Goal: Transaction & Acquisition: Purchase product/service

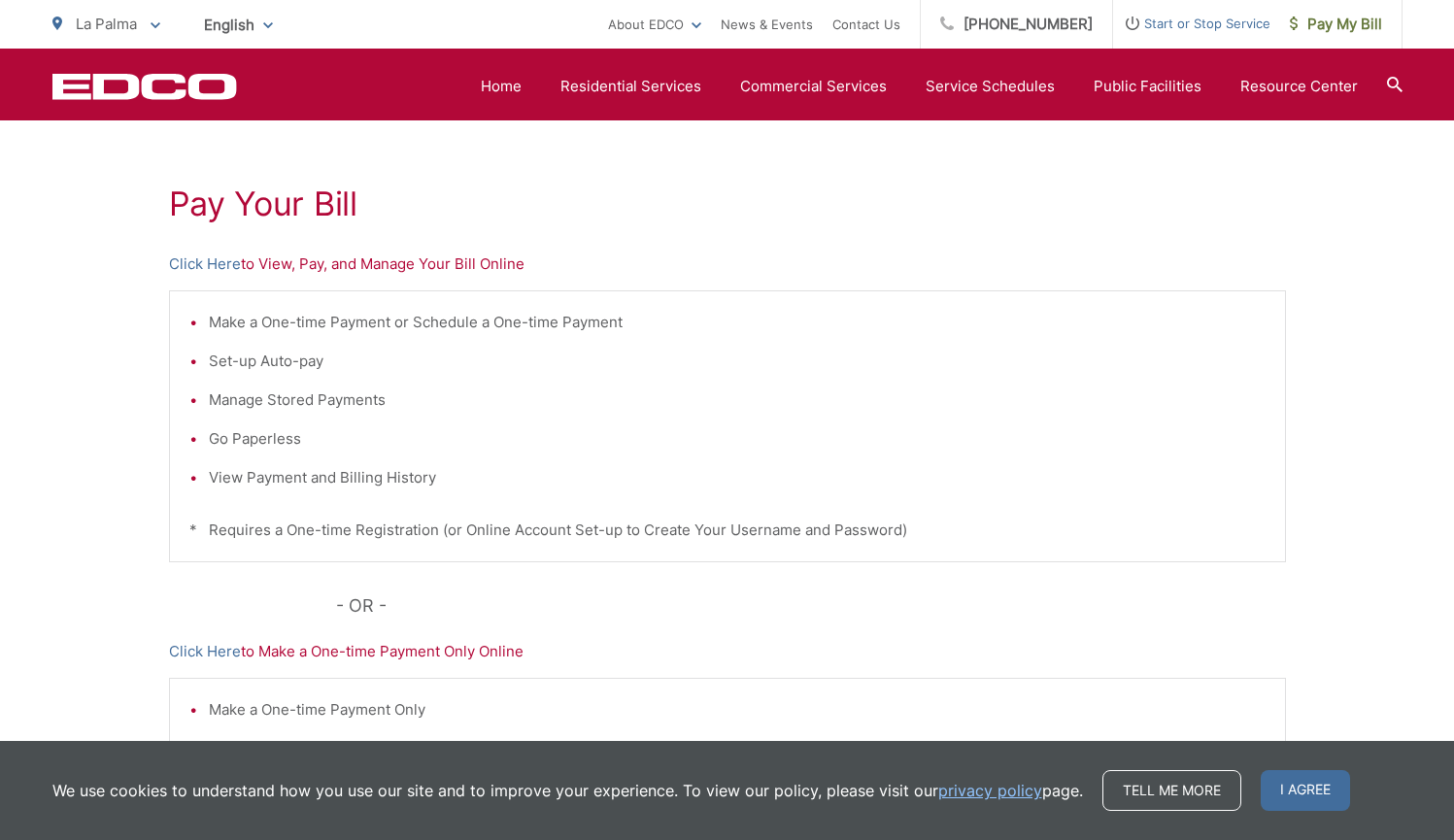
scroll to position [320, 0]
click at [426, 271] on p "Click Here to View, Pay, and Manage Your Bill Online" at bounding box center [727, 264] width 1117 height 23
click at [291, 281] on div "Pay Your Bill Click Here to View, Pay, and Manage Your Bill Online Make a One-t…" at bounding box center [727, 505] width 1117 height 872
click at [211, 263] on link "Click Here" at bounding box center [205, 264] width 72 height 23
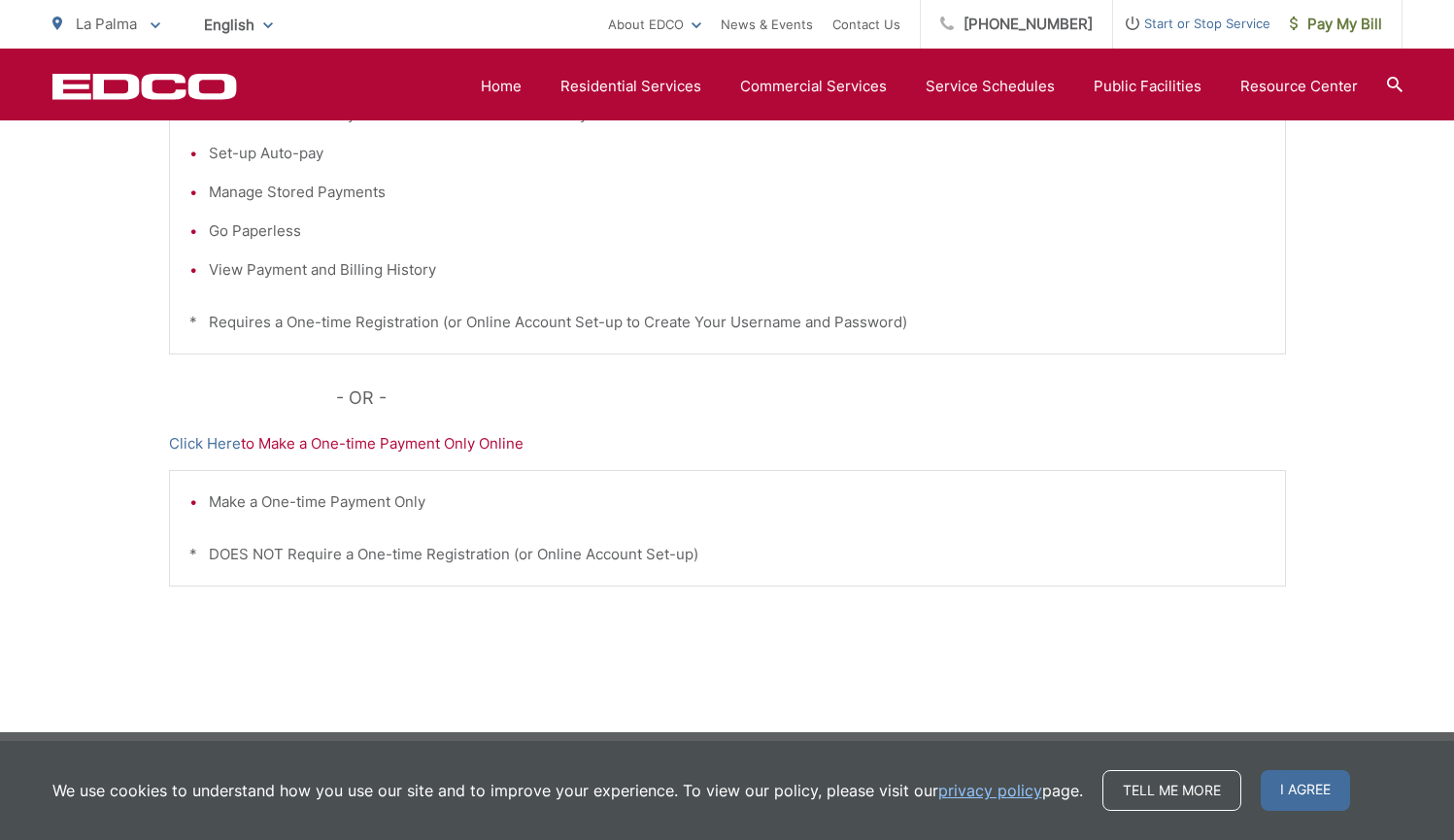
scroll to position [541, 0]
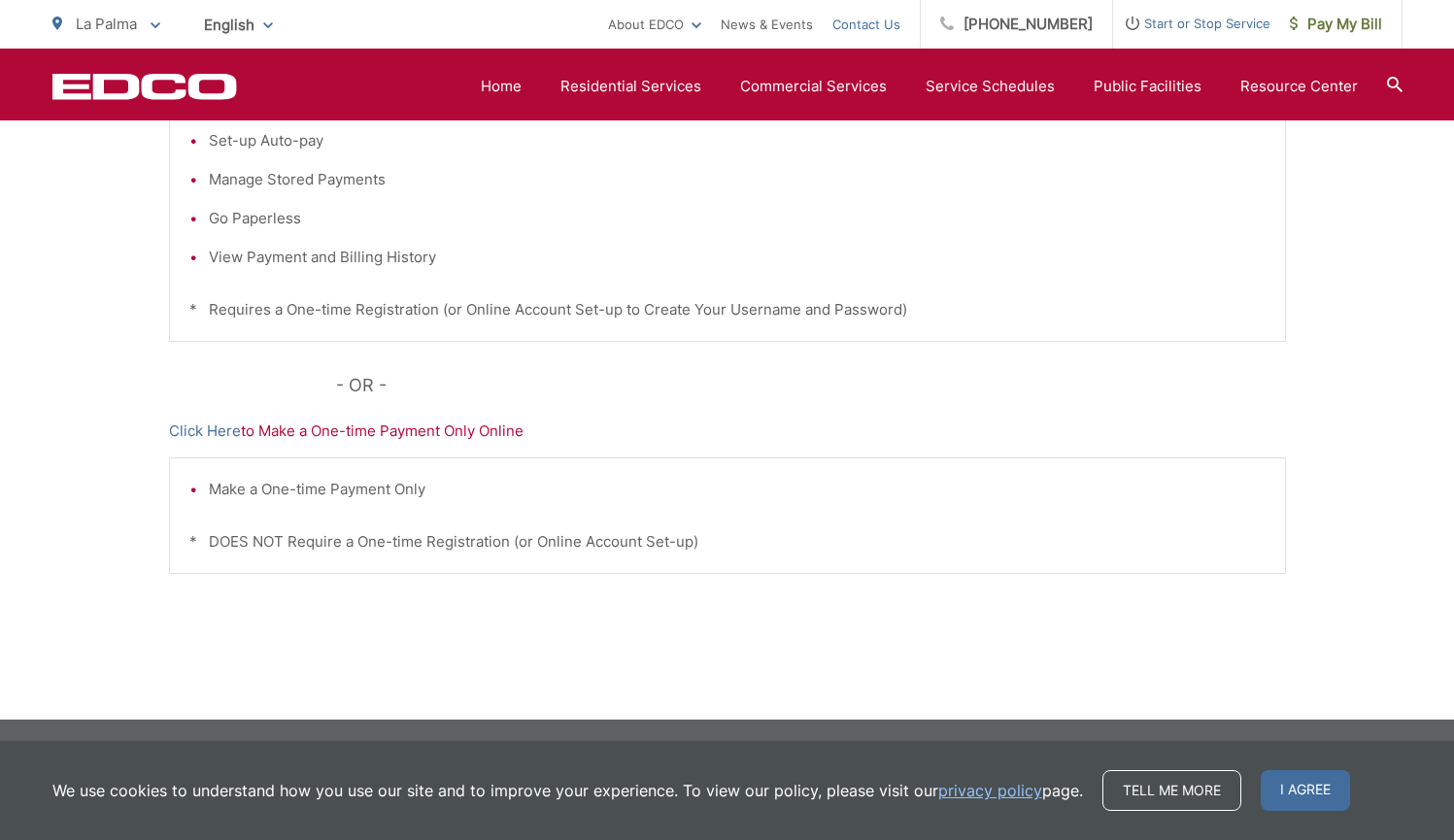
click at [868, 28] on link "Contact Us" at bounding box center [866, 24] width 68 height 23
click at [211, 437] on link "Click Here" at bounding box center [205, 431] width 72 height 23
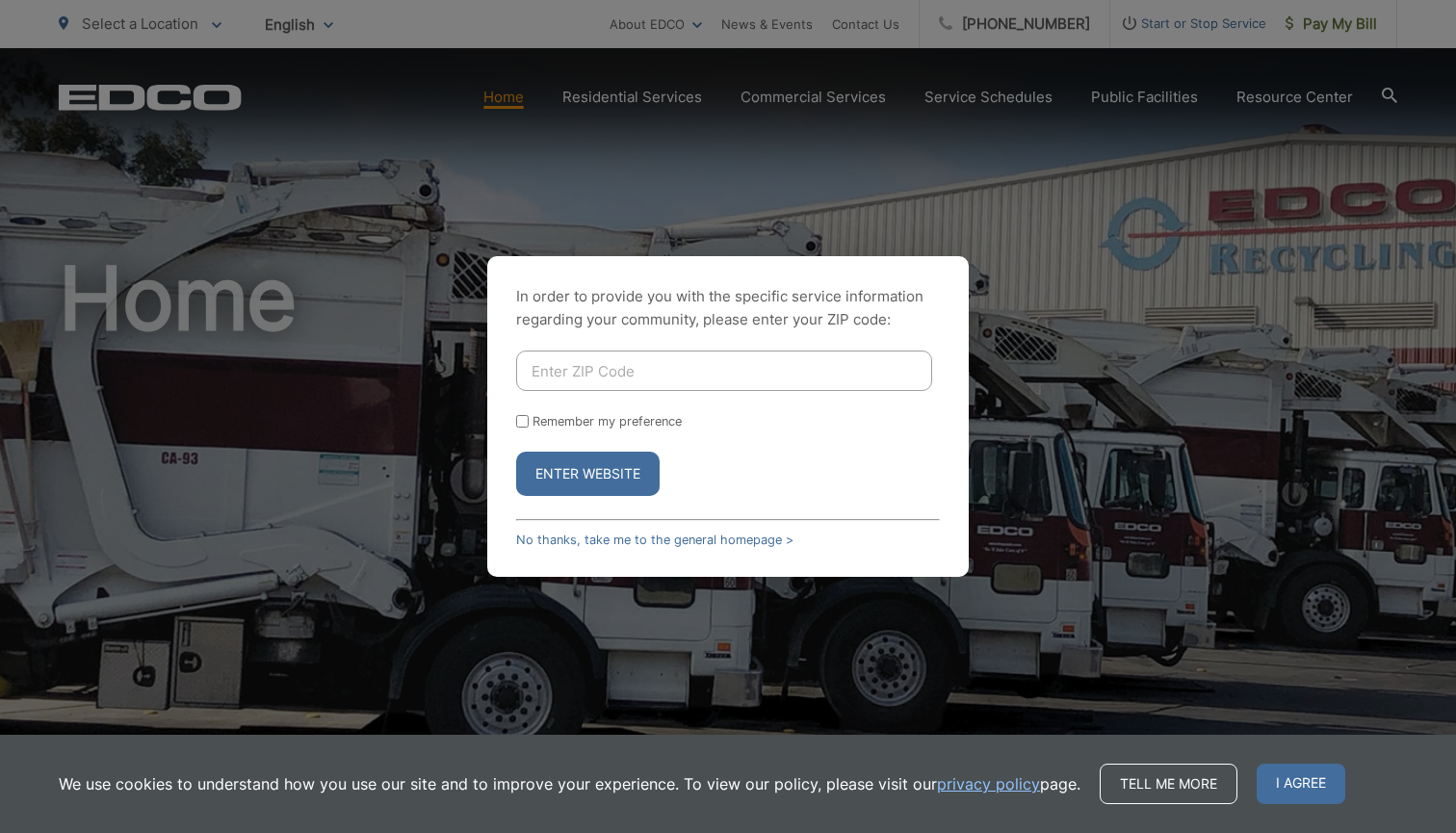
click at [670, 379] on input "Enter ZIP Code" at bounding box center [725, 371] width 416 height 41
type input "92014"
click at [626, 483] on button "Enter Website" at bounding box center [588, 474] width 144 height 45
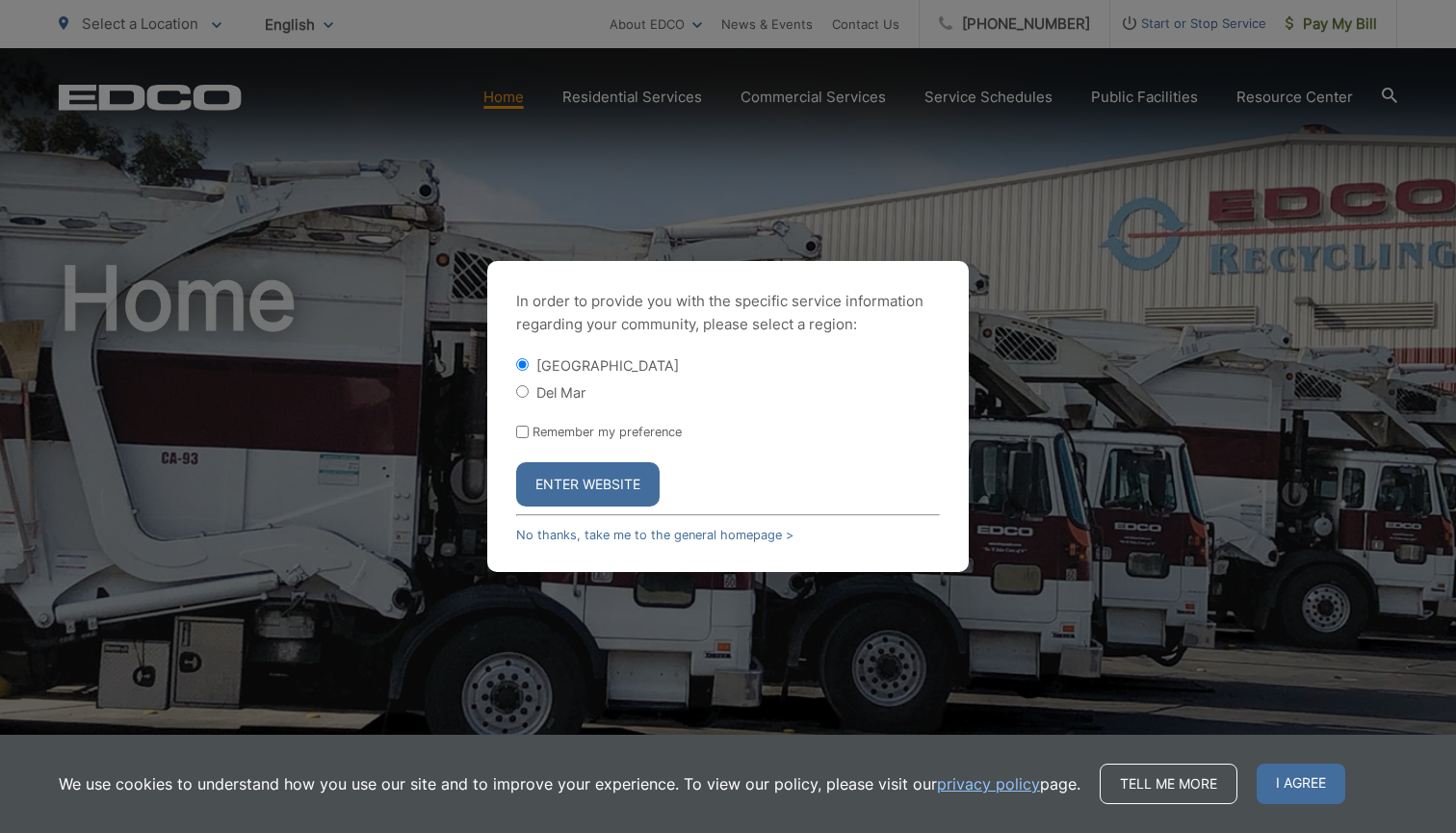
click at [522, 396] on input "Del Mar" at bounding box center [522, 392] width 13 height 13
radio input "true"
click at [552, 495] on button "Enter Website" at bounding box center [588, 484] width 144 height 45
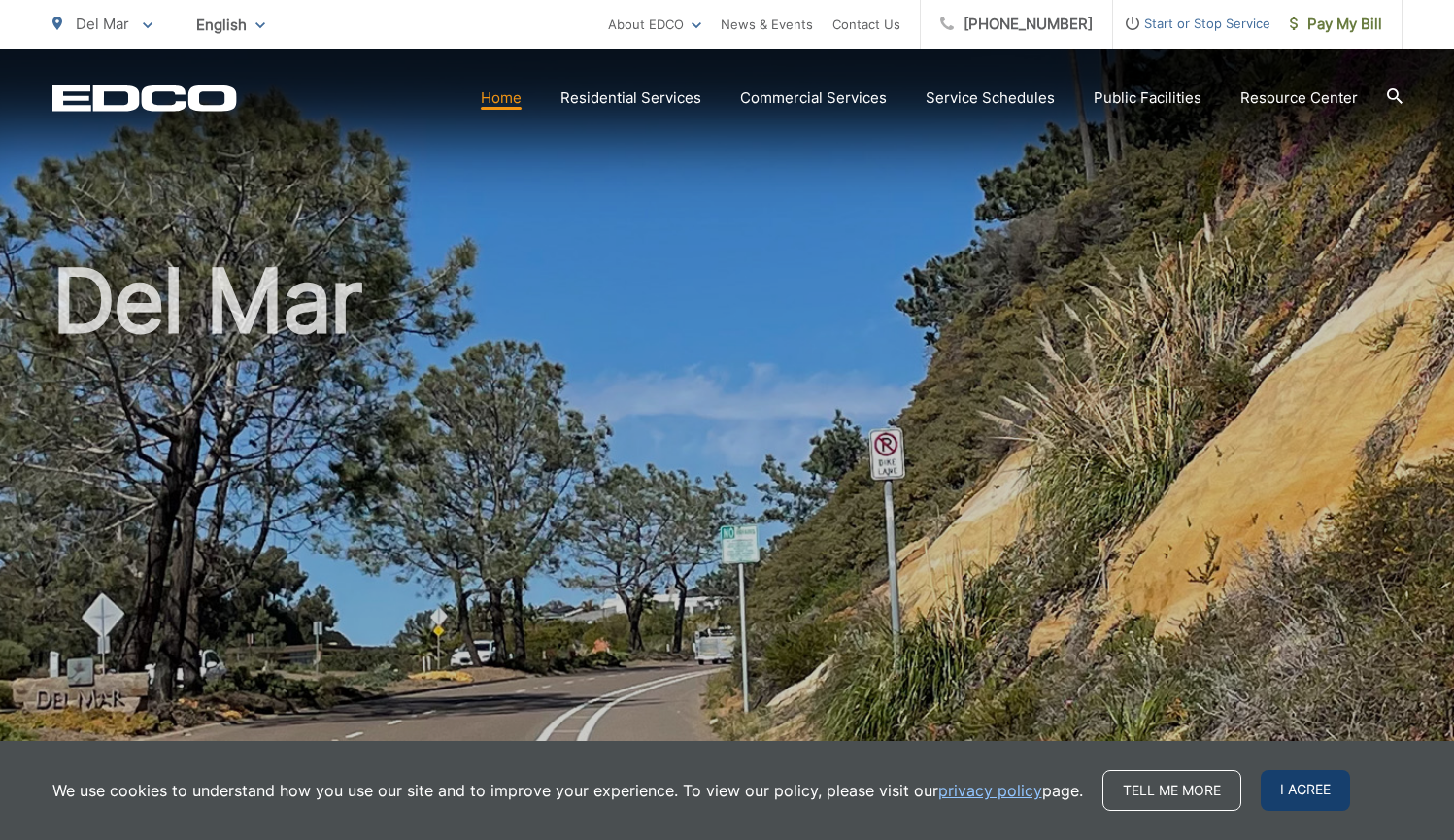
click at [1312, 795] on span "I agree" at bounding box center [1305, 790] width 89 height 41
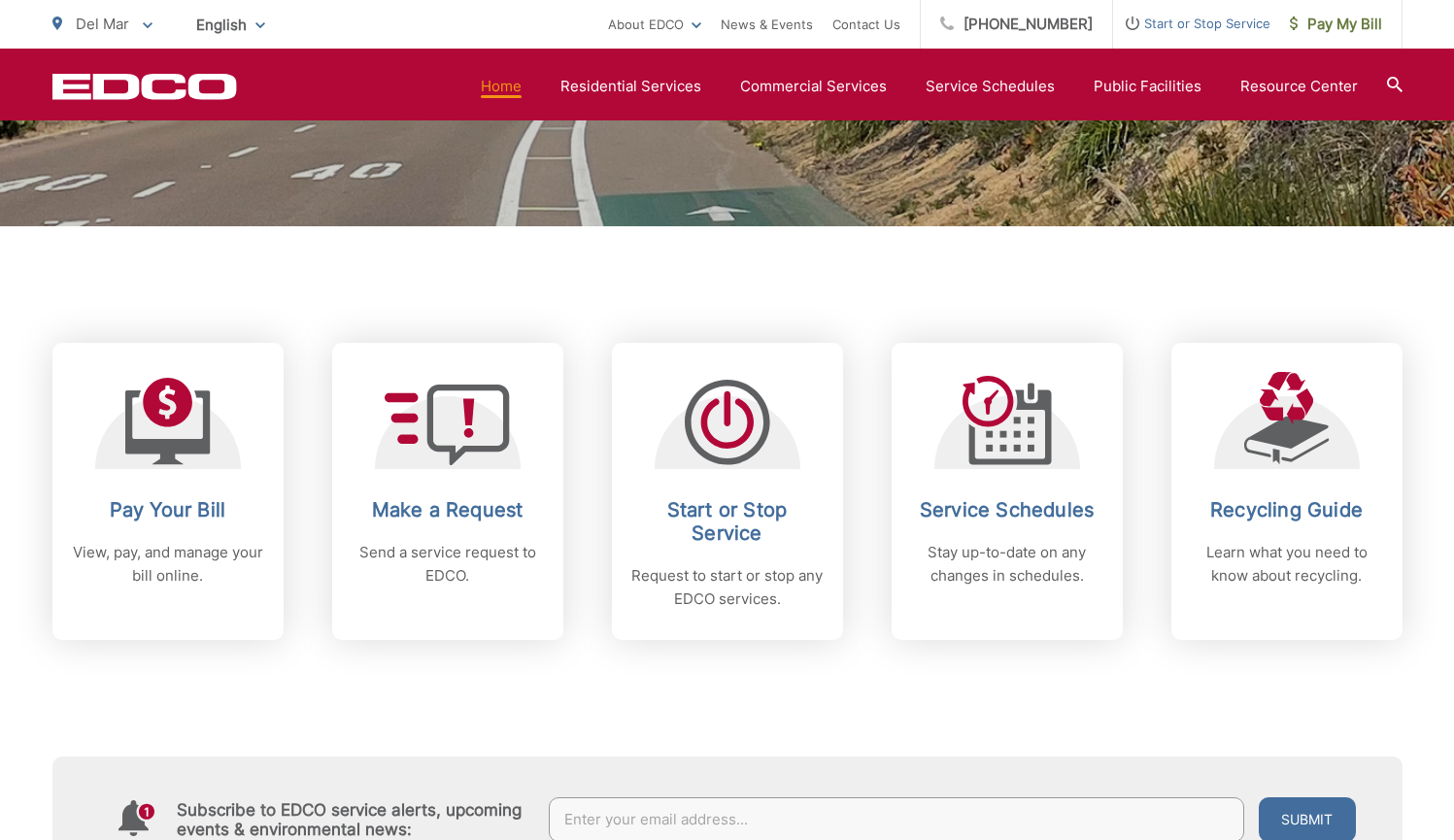
scroll to position [621, 0]
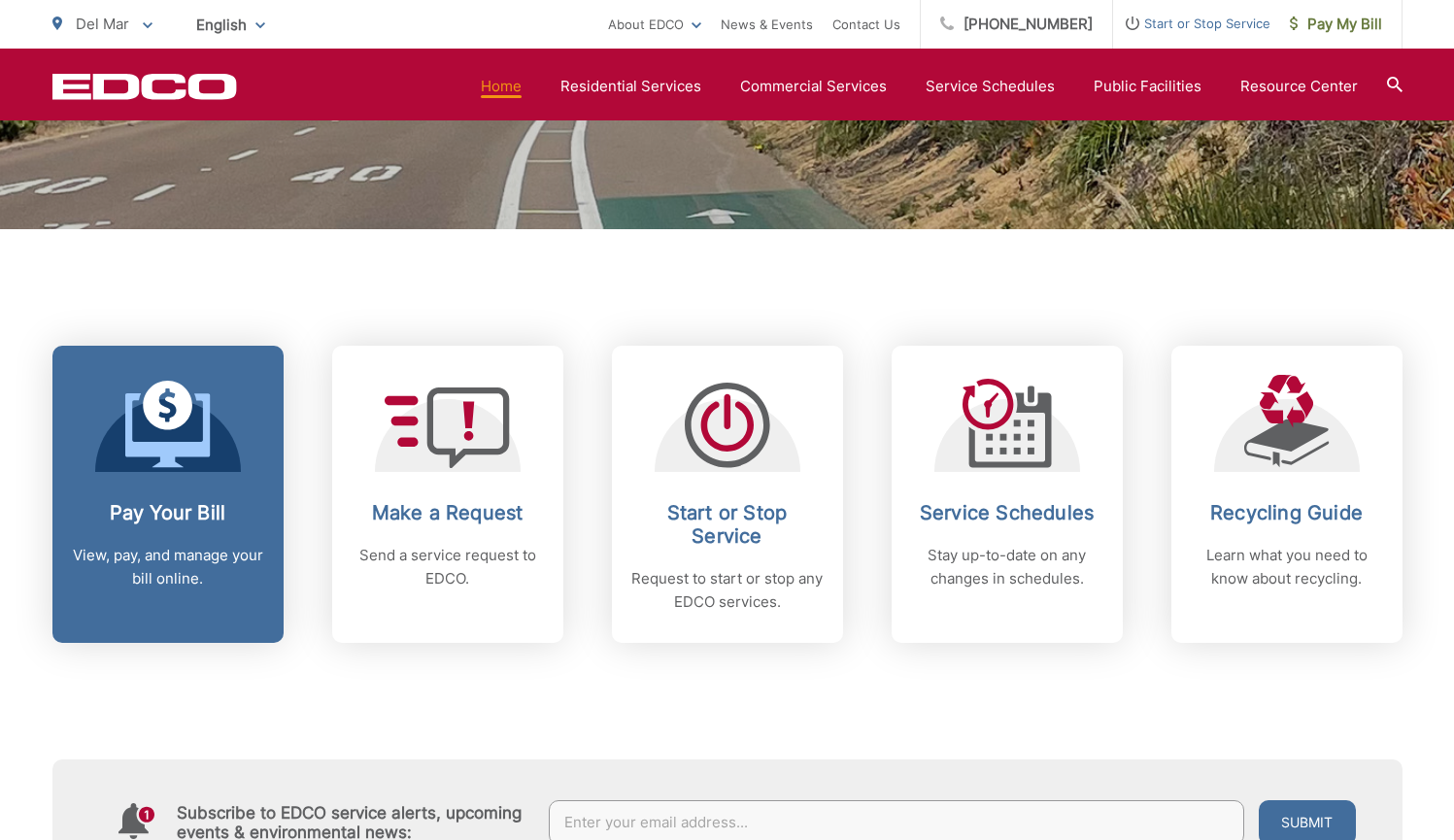
click at [175, 495] on link "Pay Your Bill View, pay, and manage your bill online." at bounding box center [167, 494] width 231 height 297
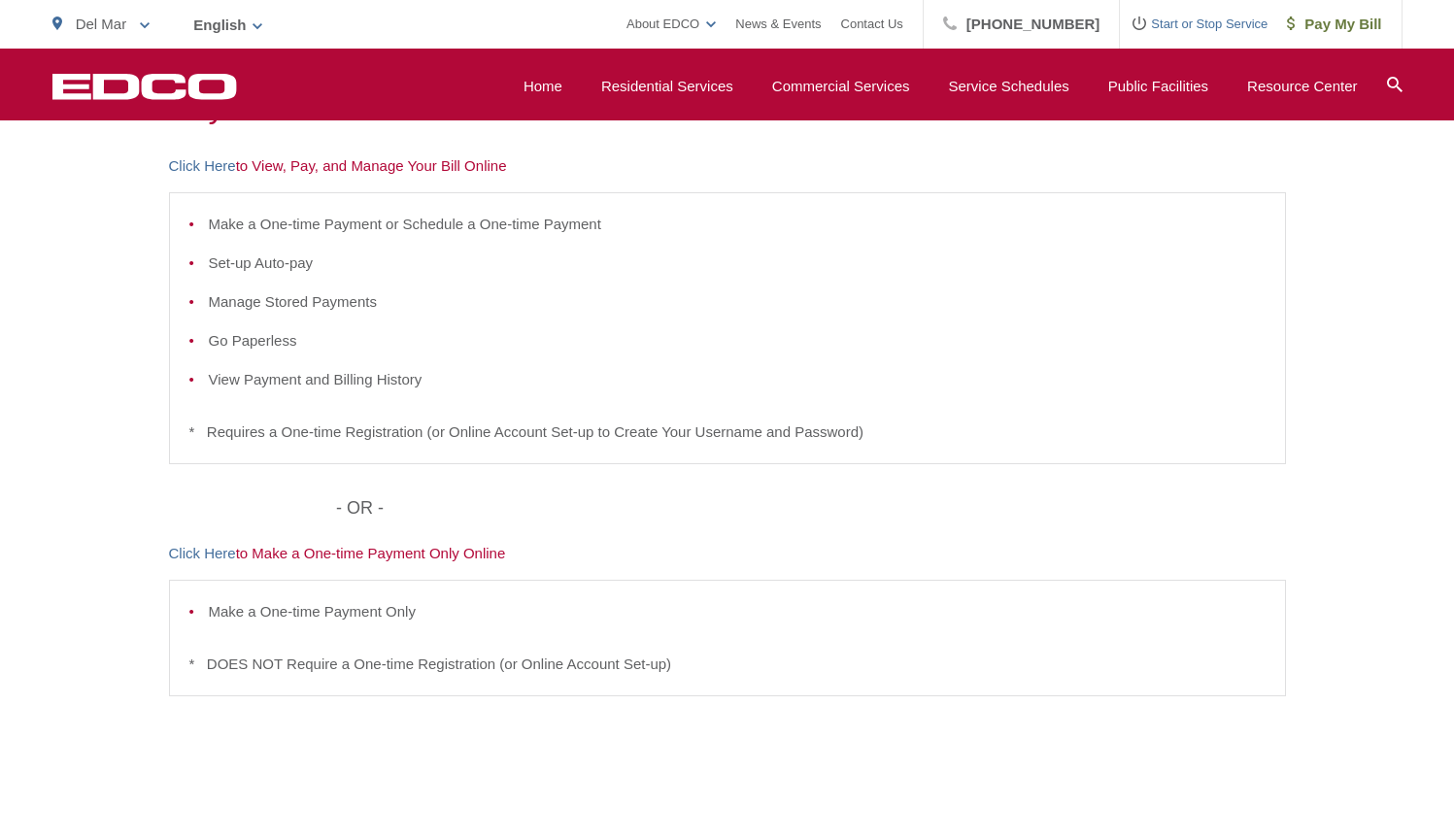
scroll to position [412, 0]
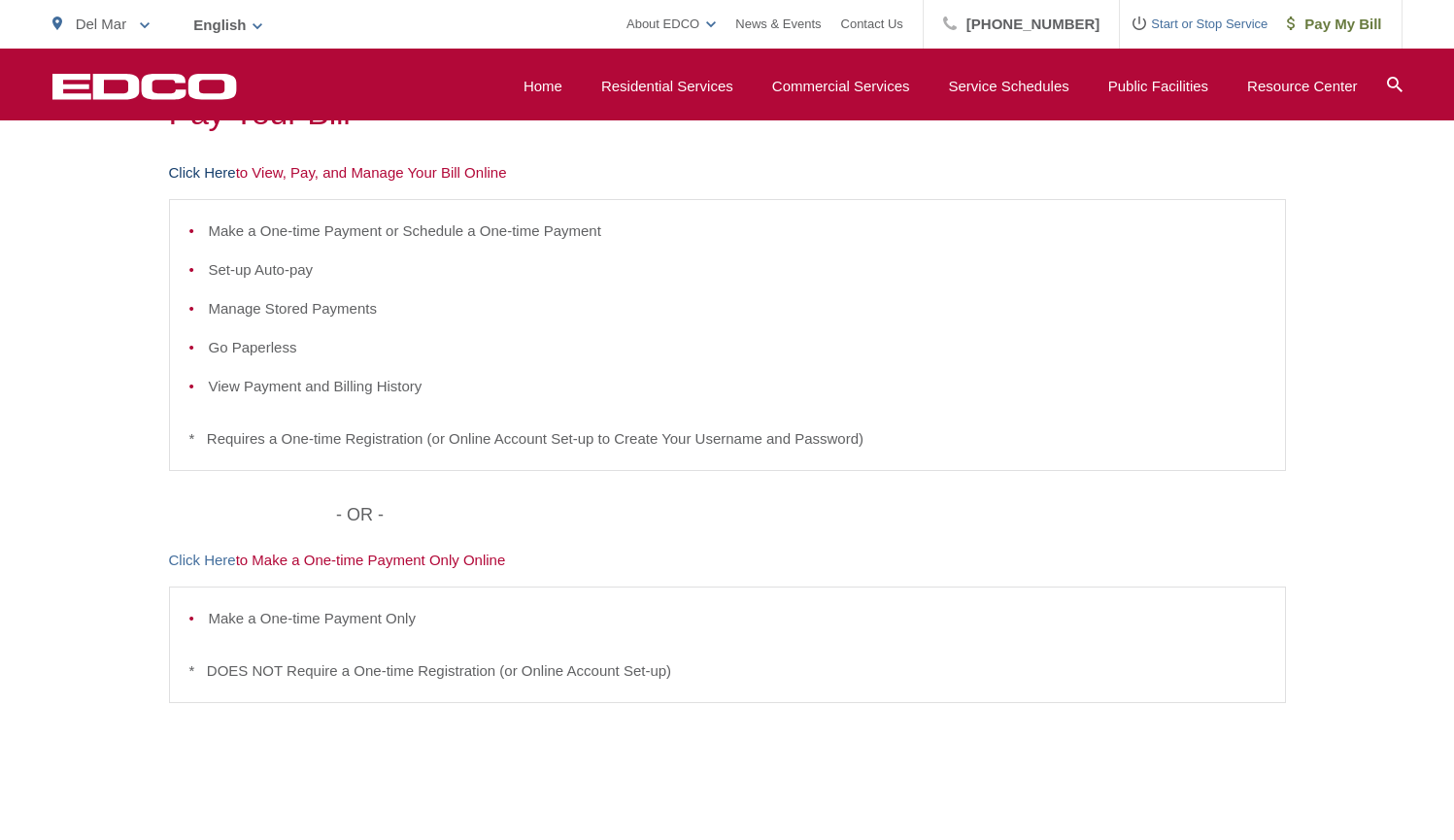
click at [222, 173] on link "Click Here" at bounding box center [202, 172] width 67 height 23
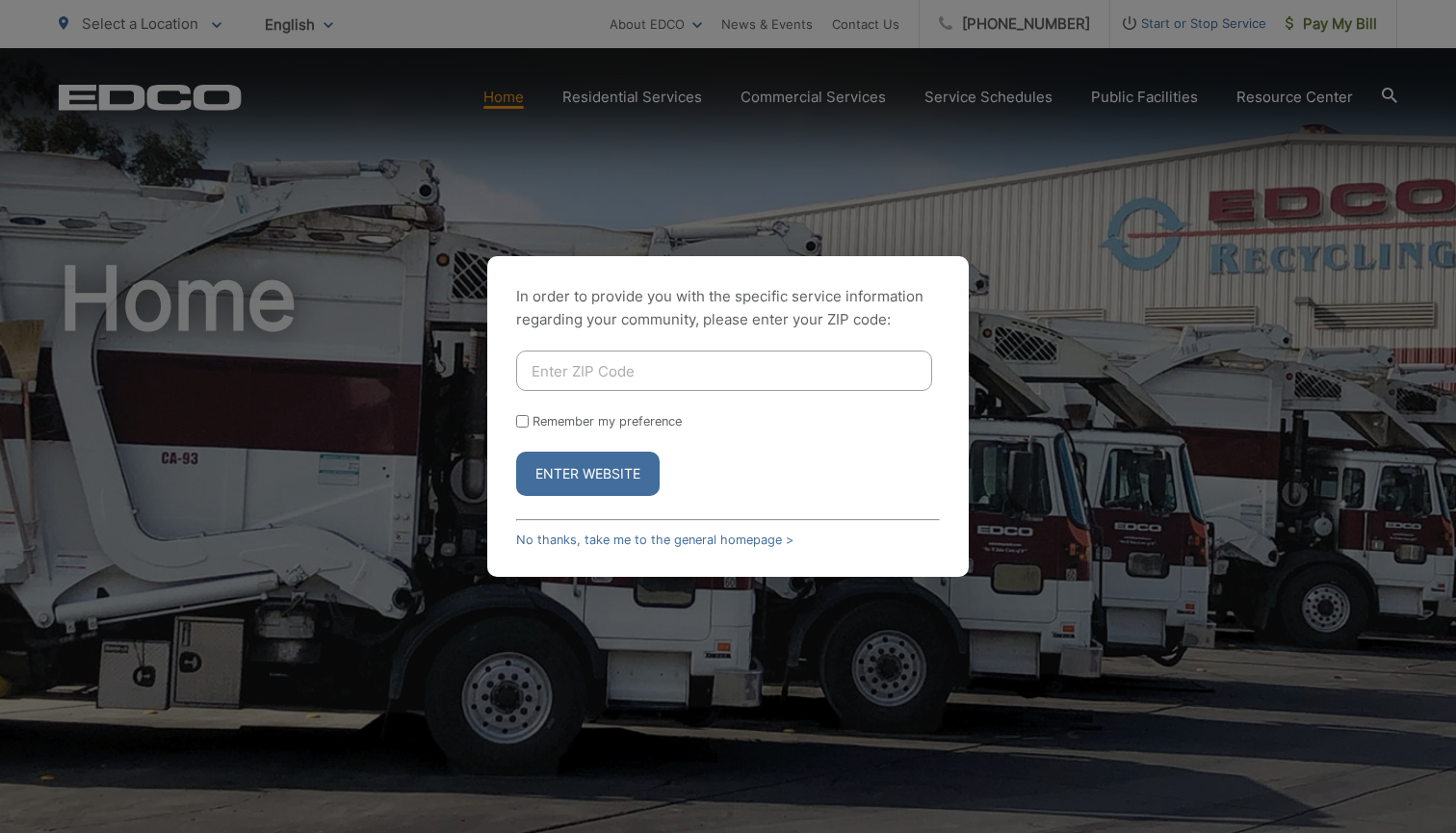
click at [638, 376] on input "Enter ZIP Code" at bounding box center [725, 371] width 416 height 41
type input "92014"
click at [642, 474] on button "Enter Website" at bounding box center [588, 474] width 144 height 45
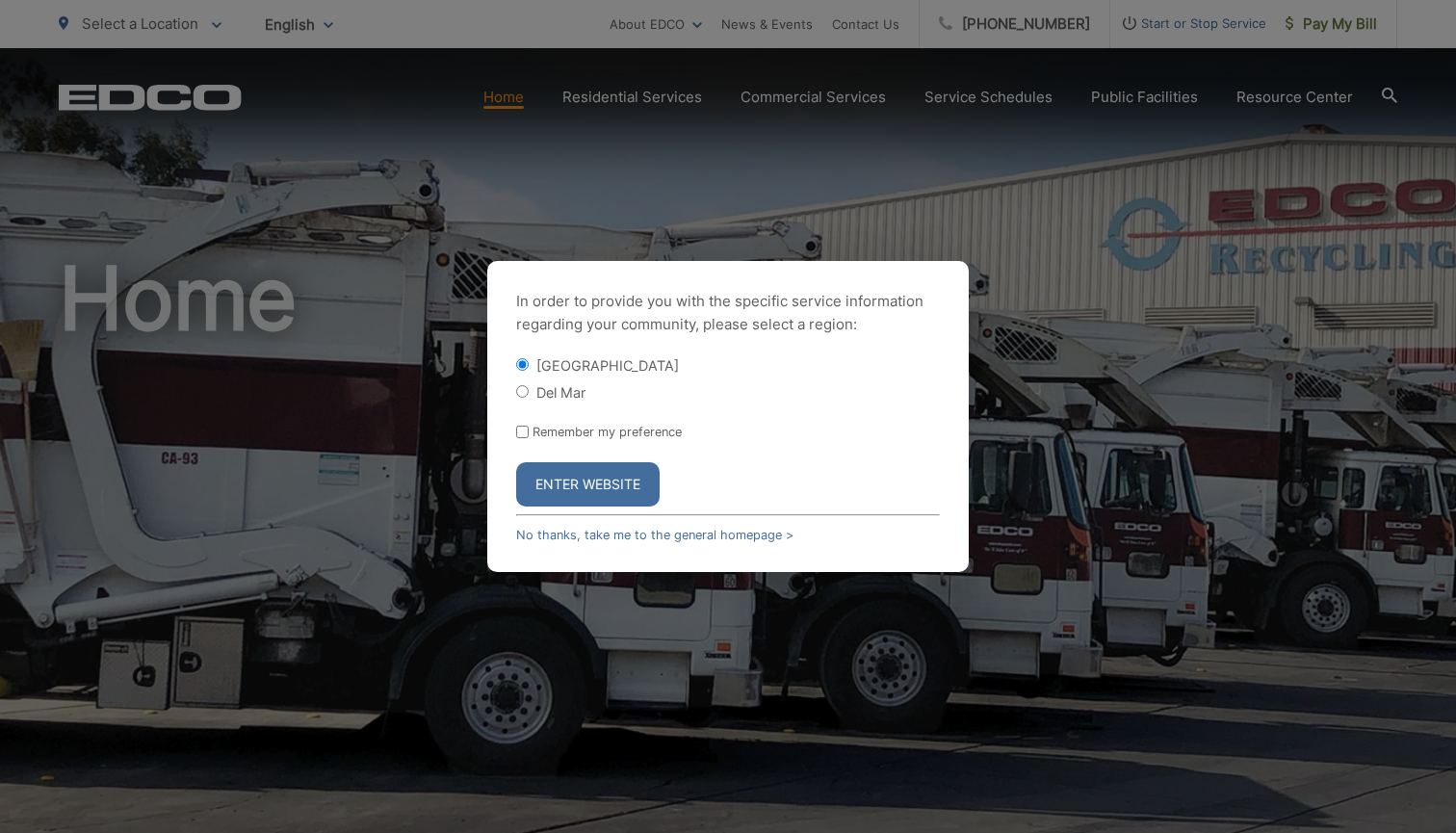
click at [524, 396] on input "Del Mar" at bounding box center [522, 392] width 13 height 13
radio input "true"
click at [641, 487] on button "Enter Website" at bounding box center [588, 484] width 144 height 45
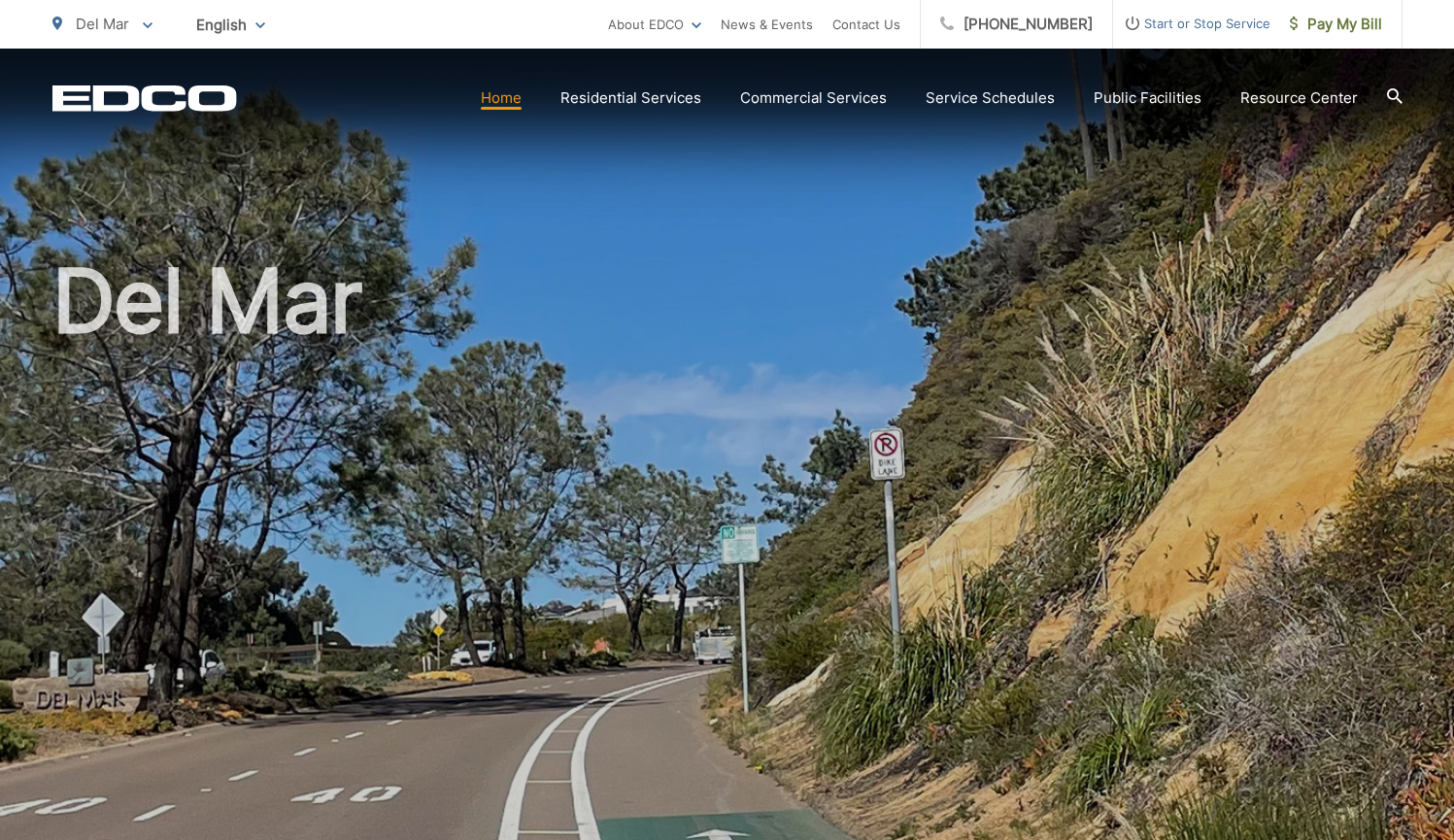
click at [1385, 96] on section "Home Residential Services Curbside Pickup Recycling Organic Recycling Trash Hou…" at bounding box center [820, 98] width 1166 height 37
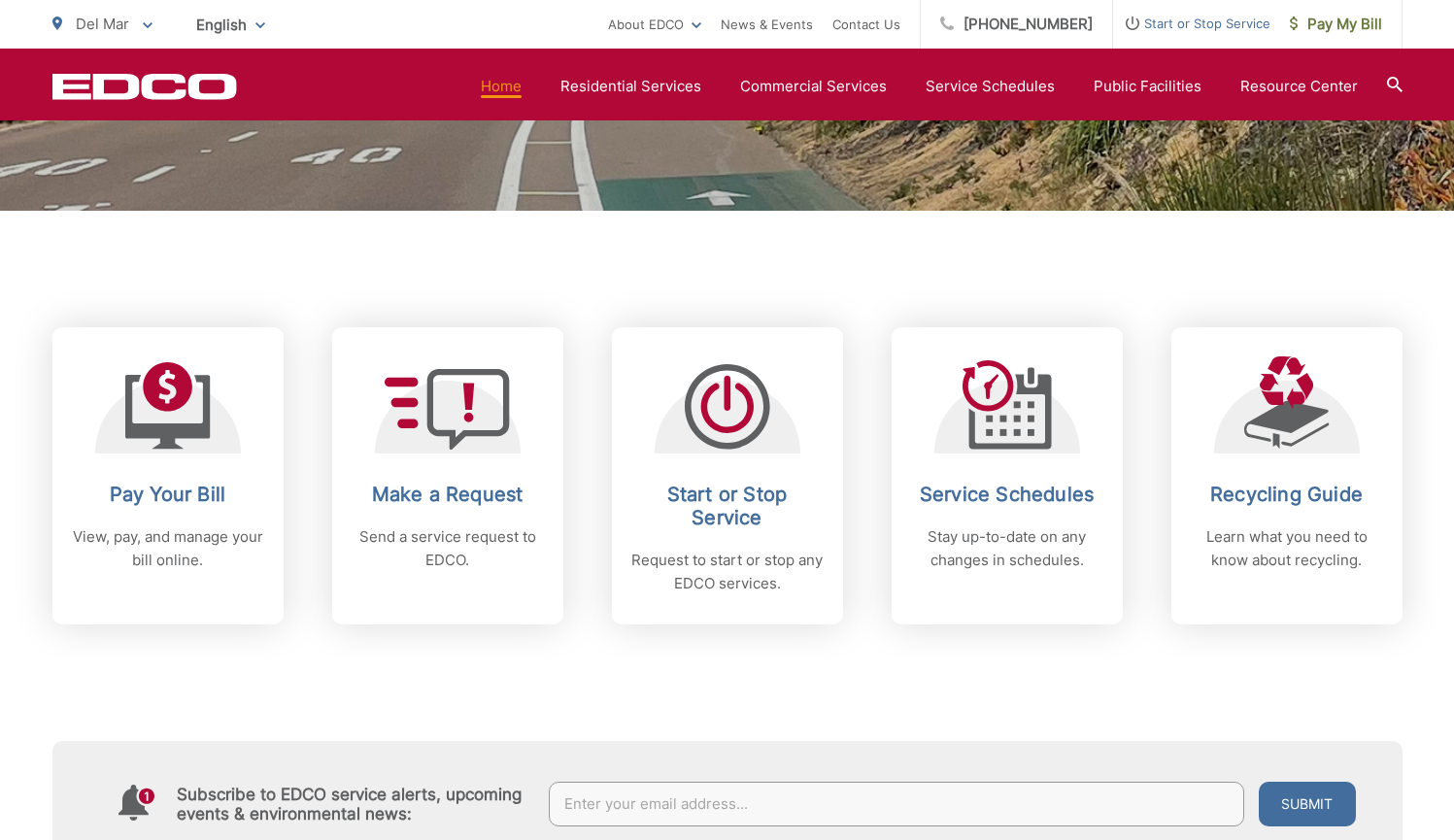
scroll to position [650, 0]
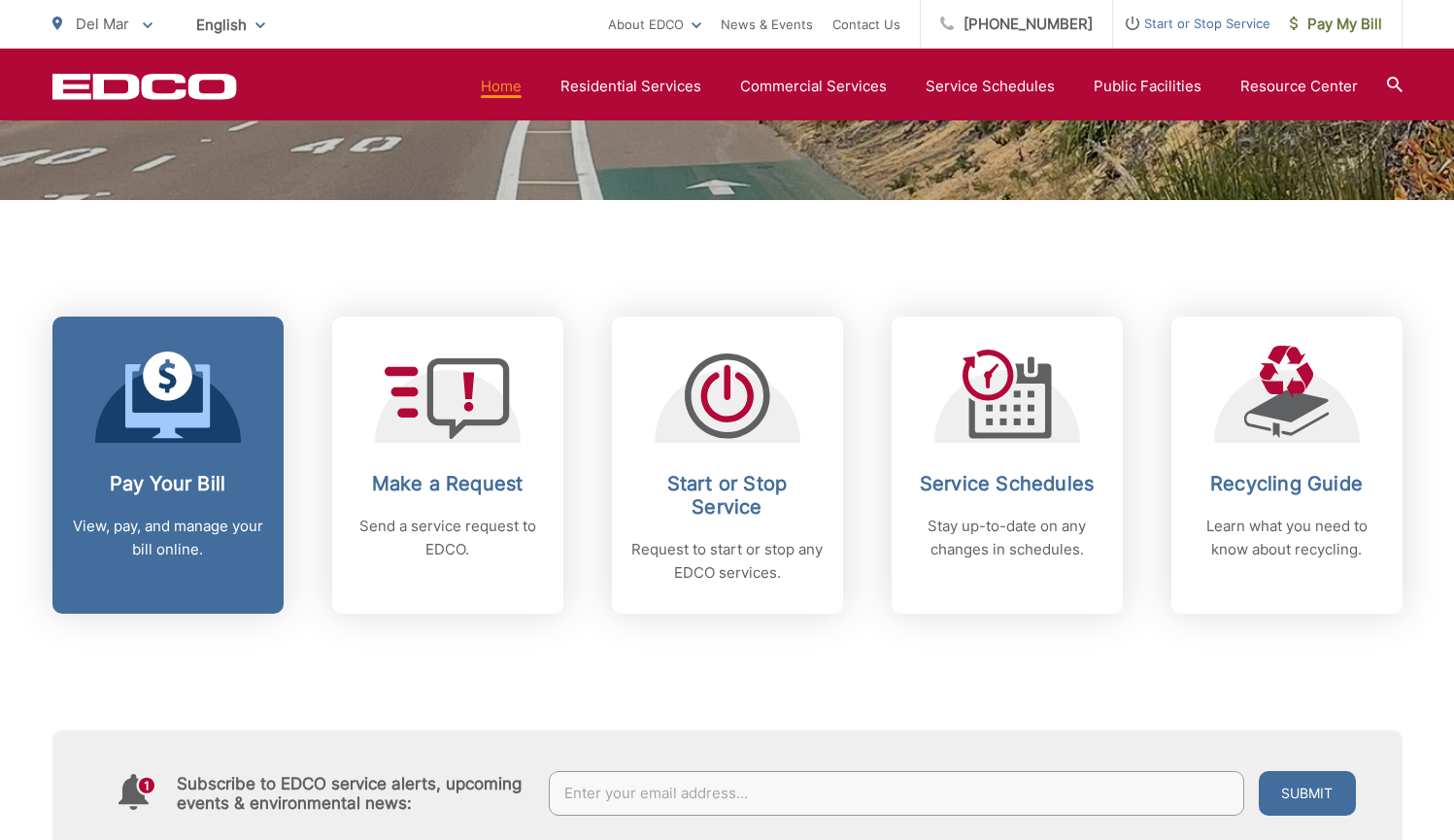
click at [220, 432] on div at bounding box center [168, 394] width 146 height 97
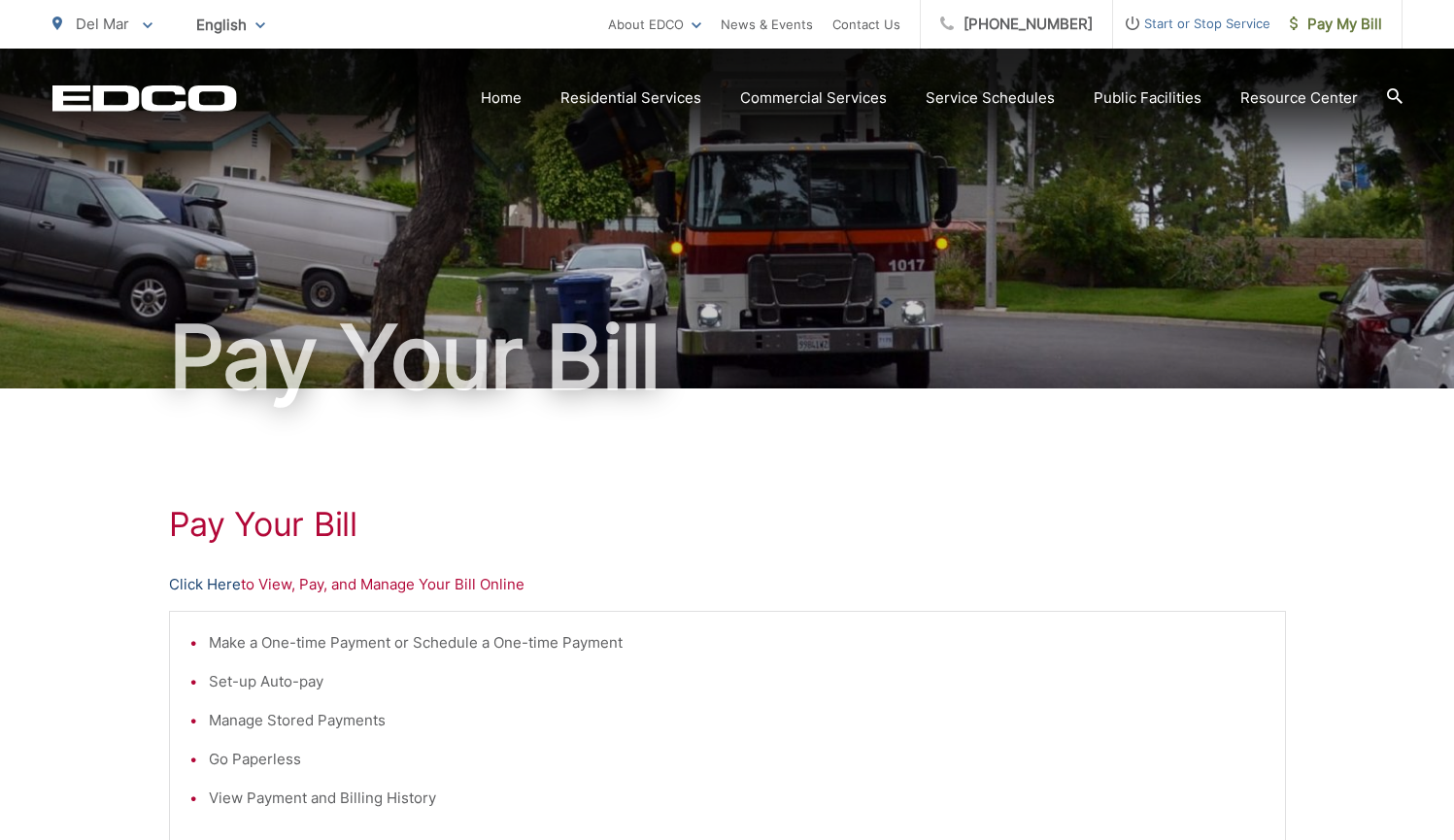
click at [210, 590] on link "Click Here" at bounding box center [205, 584] width 72 height 23
